Goal: Task Accomplishment & Management: Use online tool/utility

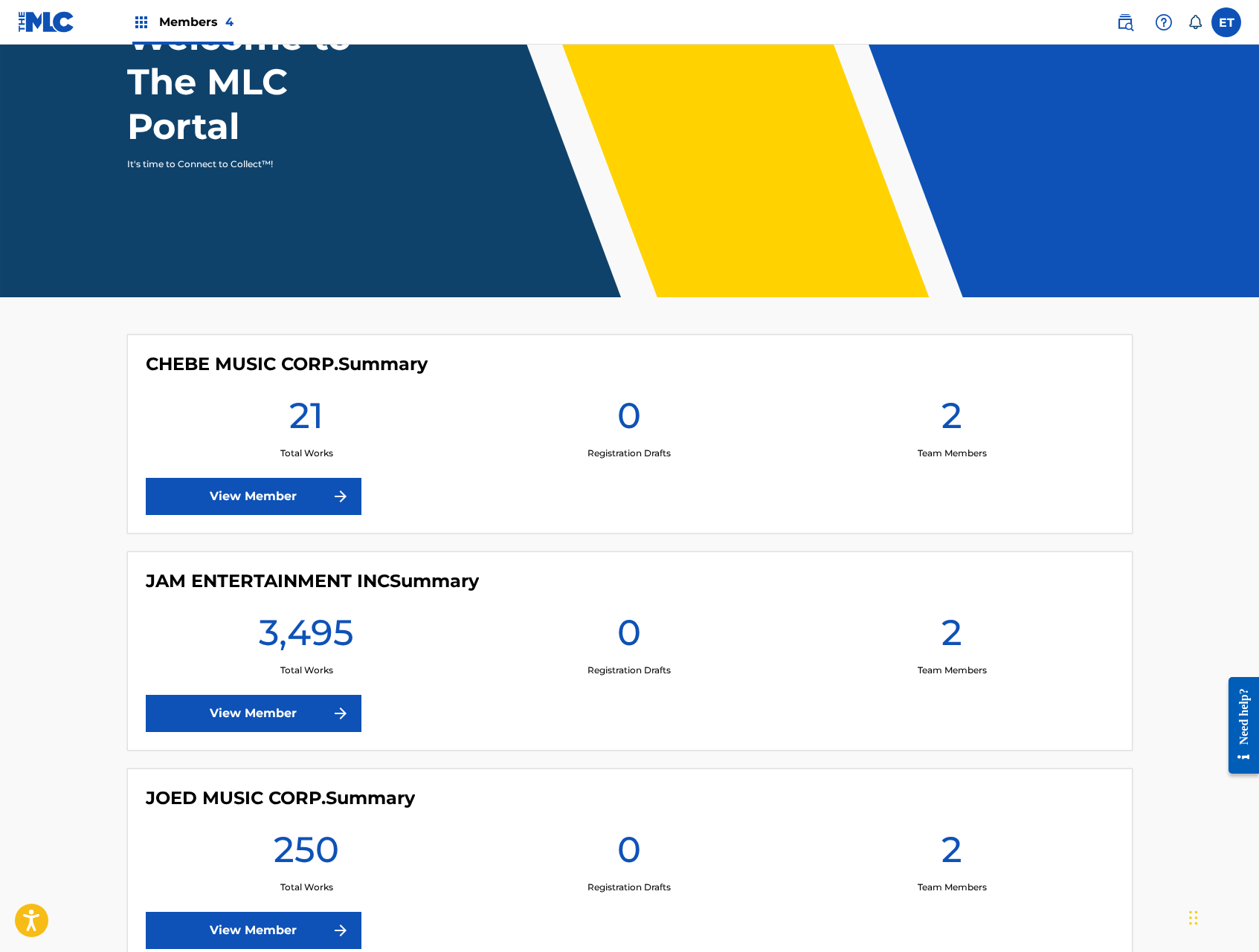
scroll to position [224, 0]
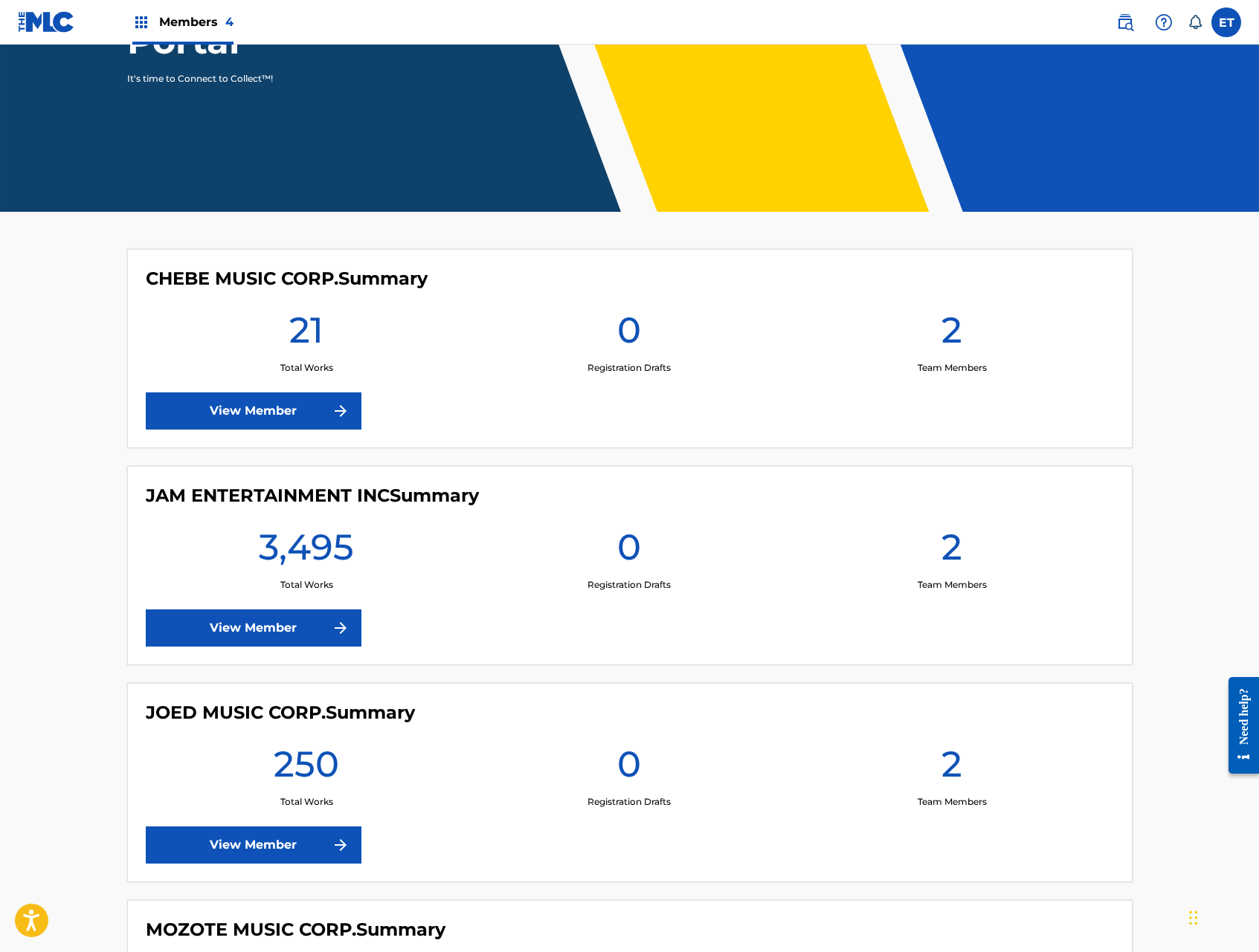
click at [310, 616] on link "View Member" at bounding box center [254, 628] width 216 height 37
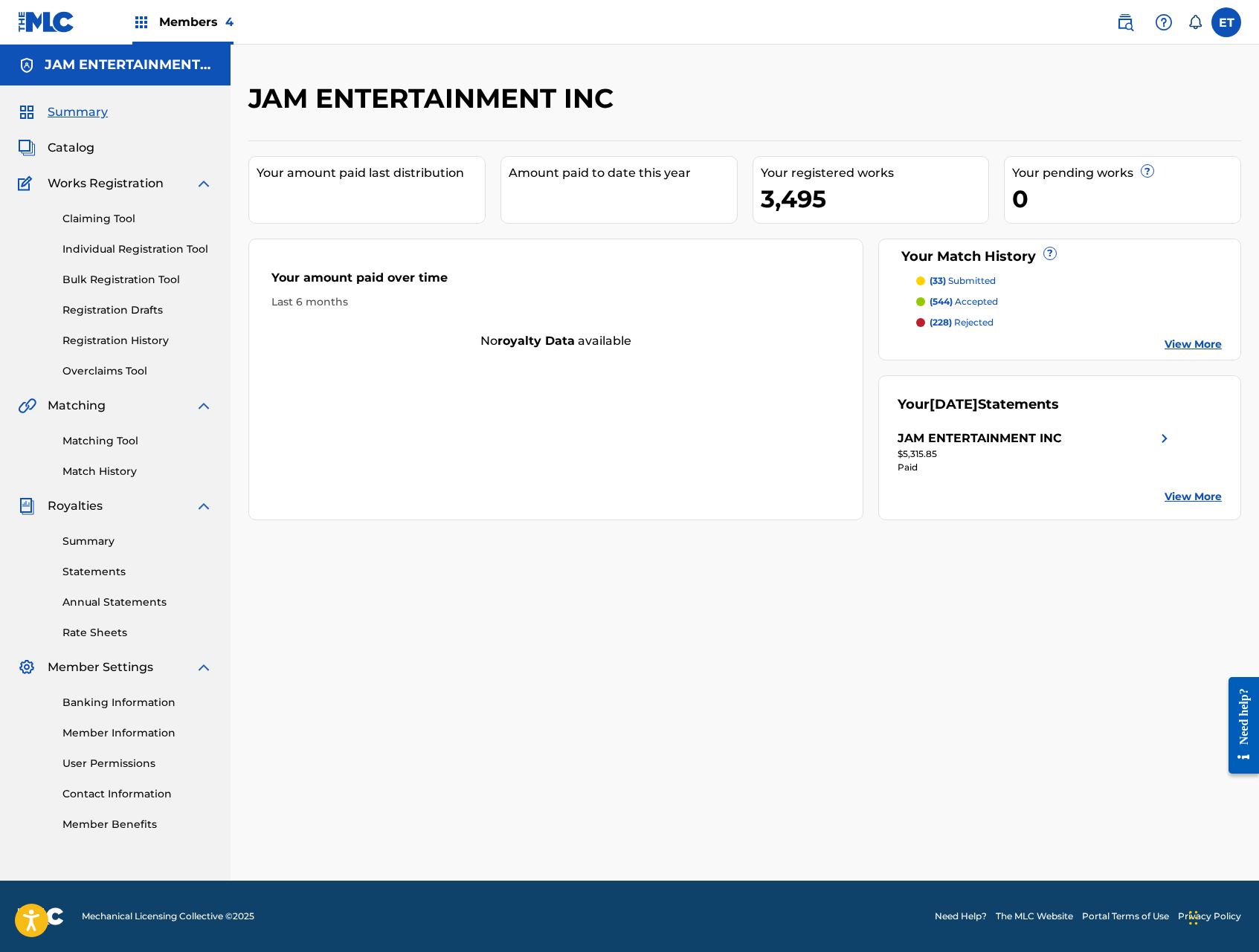
click at [98, 249] on link "Individual Registration Tool" at bounding box center [137, 249] width 150 height 16
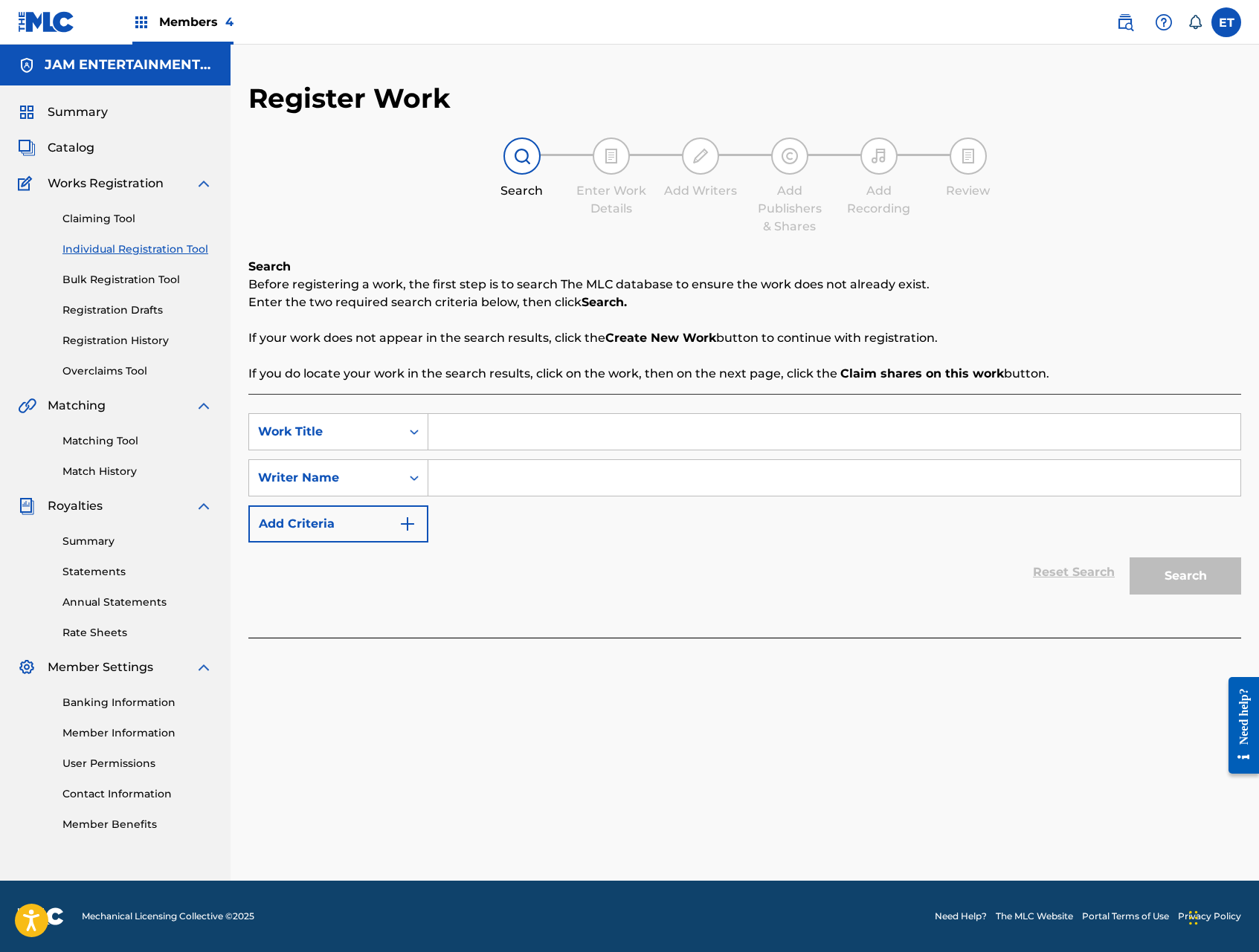
click at [491, 424] on input "Search Form" at bounding box center [834, 432] width 812 height 36
paste input "RUMBA AL PARAISO"
type input "RUMBA AL PARAISO"
click at [559, 480] on input "Search Form" at bounding box center [834, 477] width 812 height 36
type input "alberto"
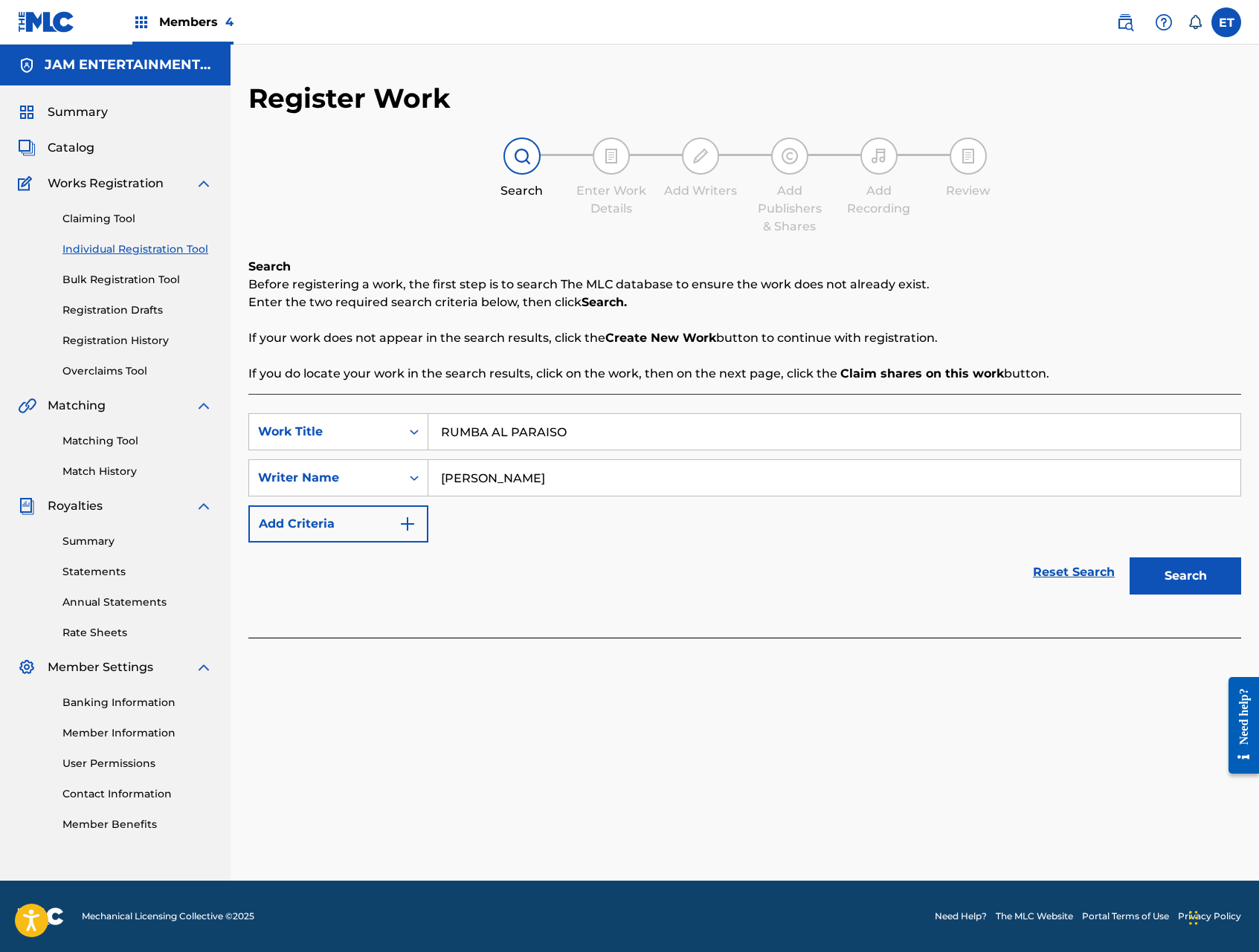
click at [1130, 558] on button "Search" at bounding box center [1185, 576] width 111 height 37
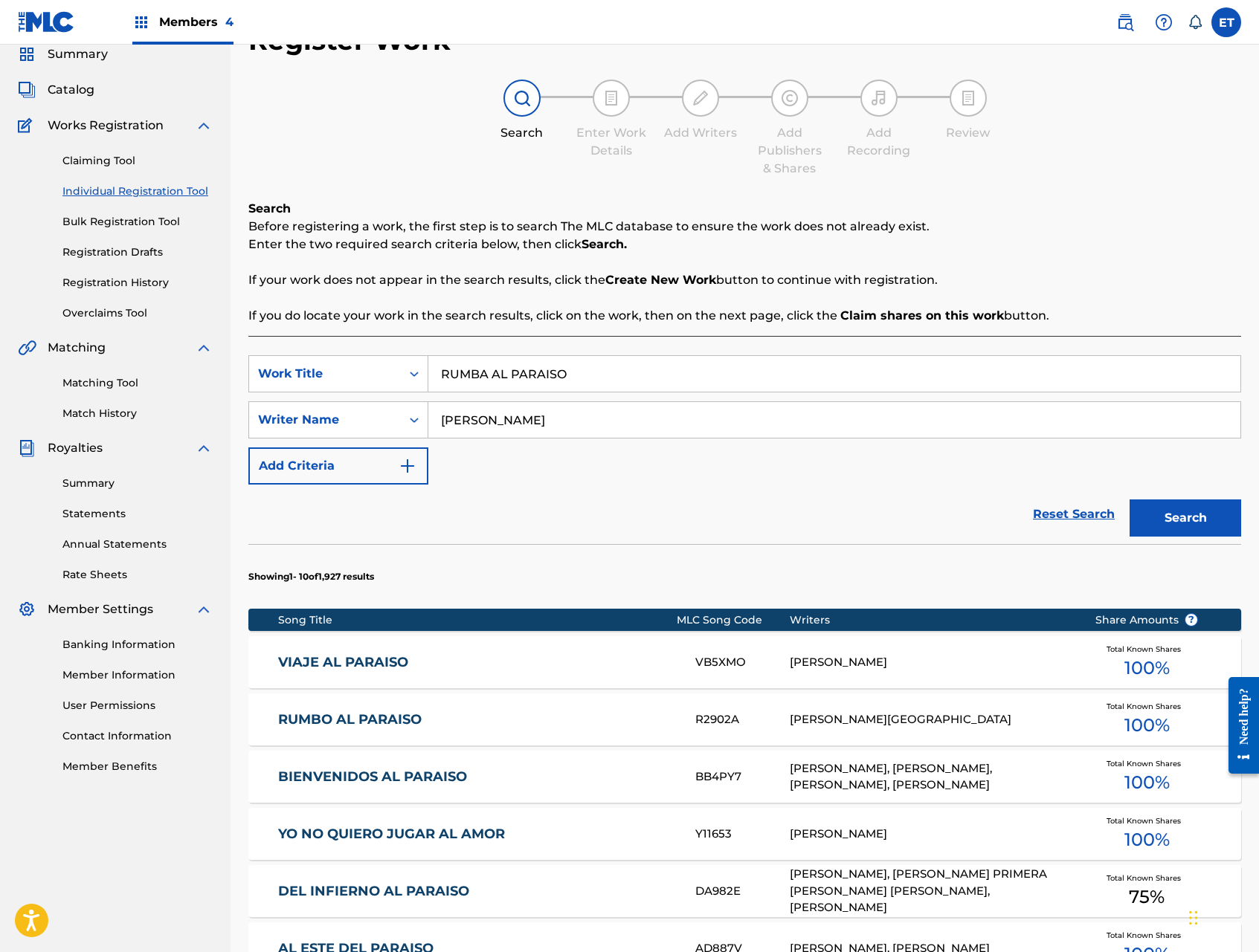
scroll to position [171, 0]
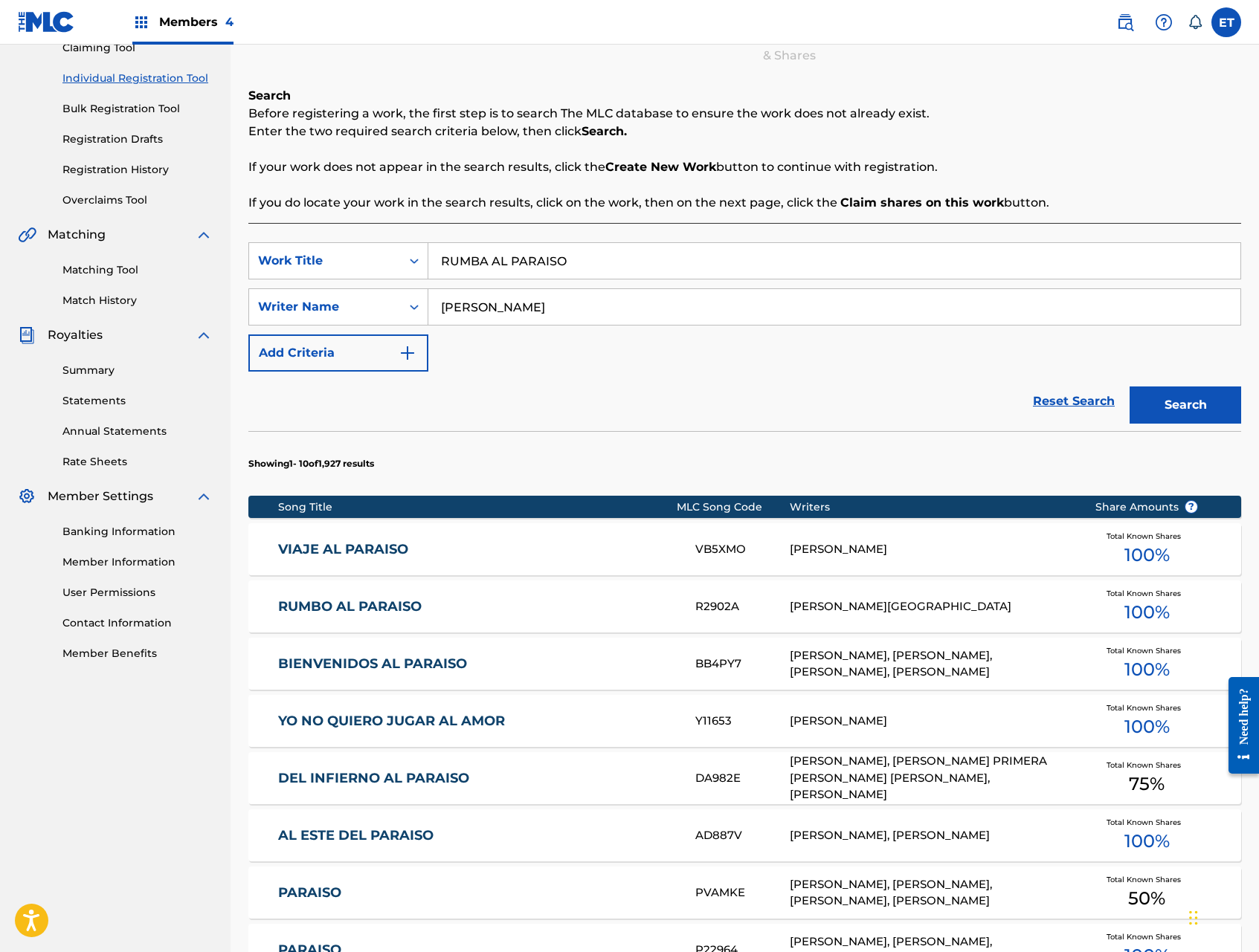
click at [929, 614] on div "ALBERTO ISLAS PEDRAZA" at bounding box center [930, 607] width 282 height 17
